Goal: Find specific page/section: Find specific page/section

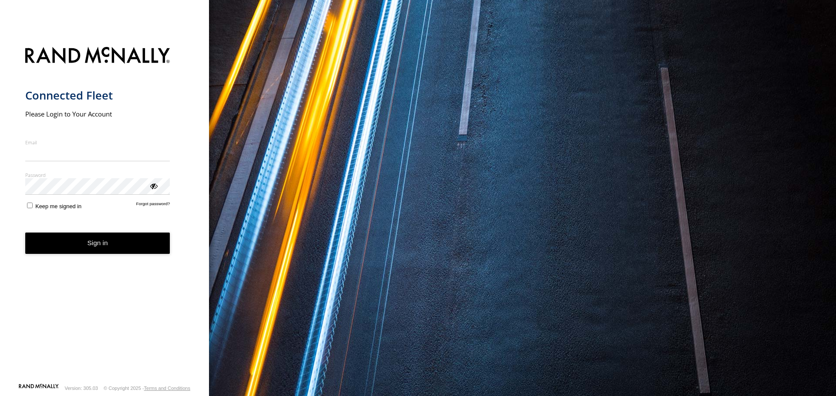
type input "**********"
click at [107, 252] on button "Sign in" at bounding box center [97, 243] width 145 height 21
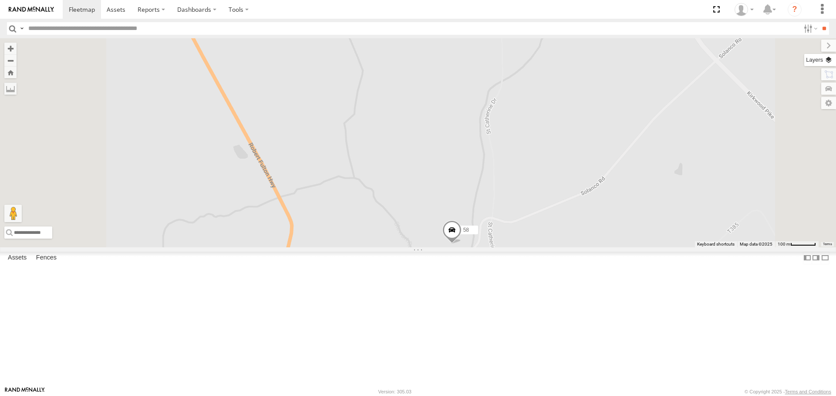
click at [827, 61] on label at bounding box center [820, 60] width 32 height 12
click at [0, 0] on span "Basemaps" at bounding box center [0, 0] width 0 height 0
click at [0, 0] on span "Satellite + Roadmap" at bounding box center [0, 0] width 0 height 0
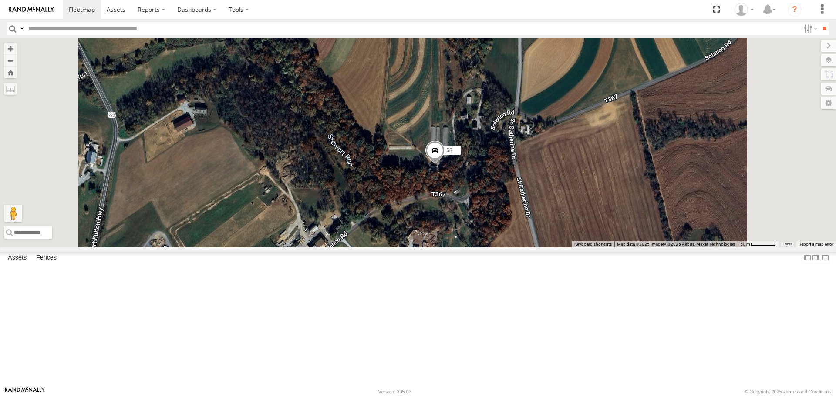
drag, startPoint x: 568, startPoint y: 314, endPoint x: 575, endPoint y: 235, distance: 79.0
click at [575, 235] on div "42:) 07 43 12 30 37 47:( 29 65 58 44 41 57" at bounding box center [418, 142] width 836 height 209
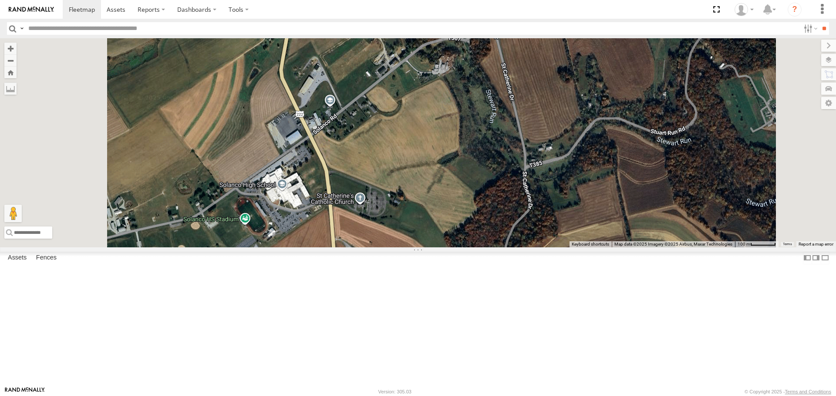
drag, startPoint x: 473, startPoint y: 314, endPoint x: 472, endPoint y: 236, distance: 78.3
click at [472, 236] on div "42:) 07 43 12 30 37 47:( 29 65 58 44 41 57" at bounding box center [418, 142] width 836 height 209
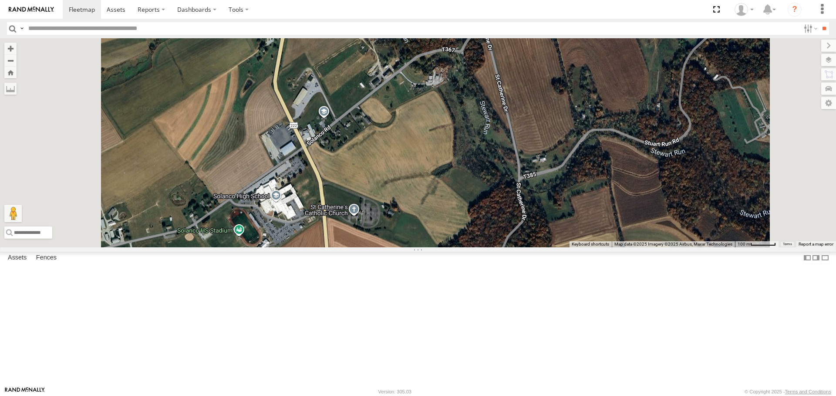
drag, startPoint x: 510, startPoint y: 179, endPoint x: 474, endPoint y: 255, distance: 83.7
click at [474, 247] on div "42:) 07 43 12 30 37 47:( 29 65 58 44 41 57" at bounding box center [418, 142] width 836 height 209
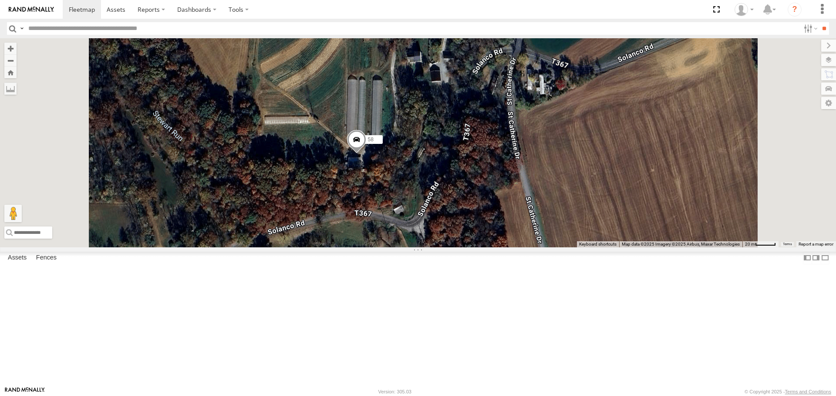
drag, startPoint x: 561, startPoint y: 145, endPoint x: 551, endPoint y: 229, distance: 84.2
click at [551, 229] on div "42:) 07 43 12 30 37 47:( 29 65 58 44 41 57" at bounding box center [418, 142] width 836 height 209
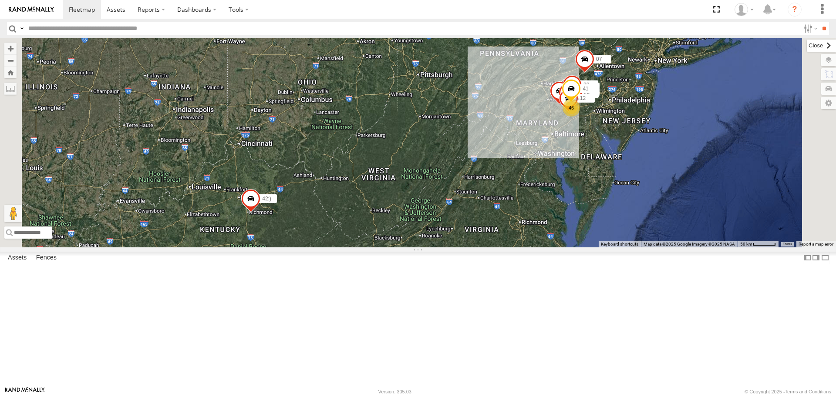
click at [806, 47] on label at bounding box center [820, 46] width 29 height 12
